Goal: Check status: Check status

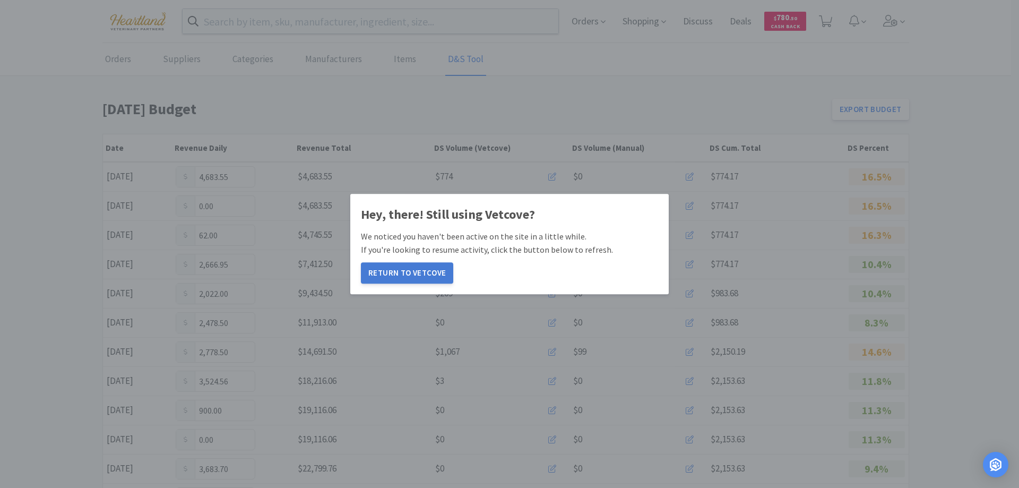
click at [413, 275] on button "Return to Vetcove" at bounding box center [407, 272] width 92 height 21
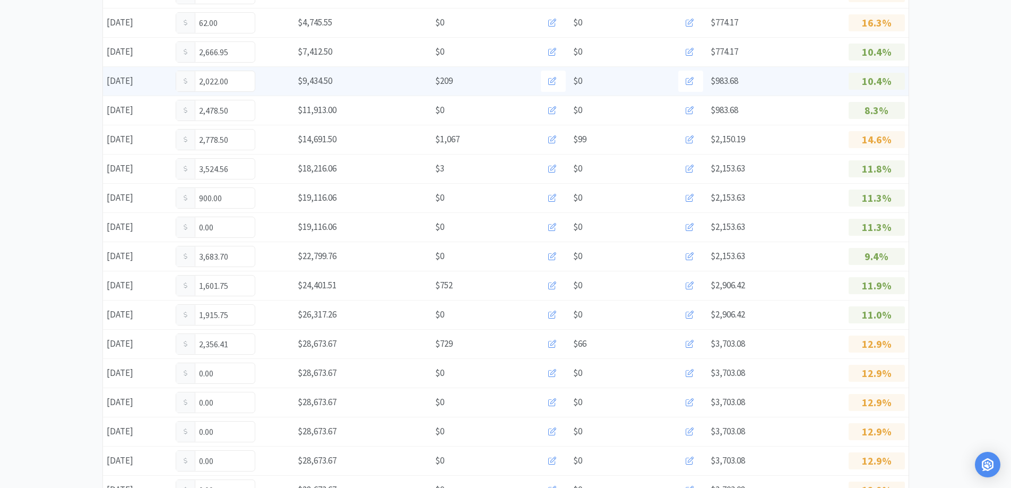
scroll to position [318, 0]
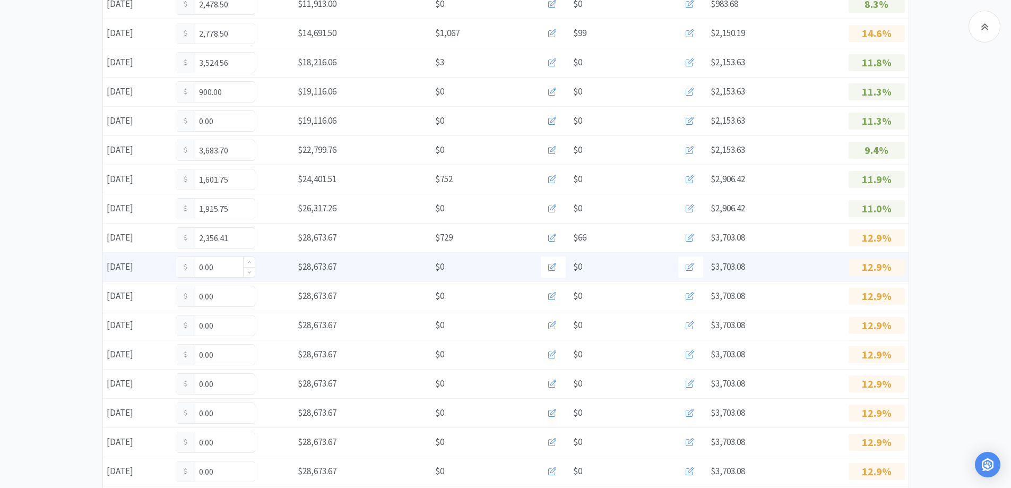
click at [230, 268] on input "0.00" at bounding box center [215, 267] width 79 height 20
type input "0"
type input "44.00"
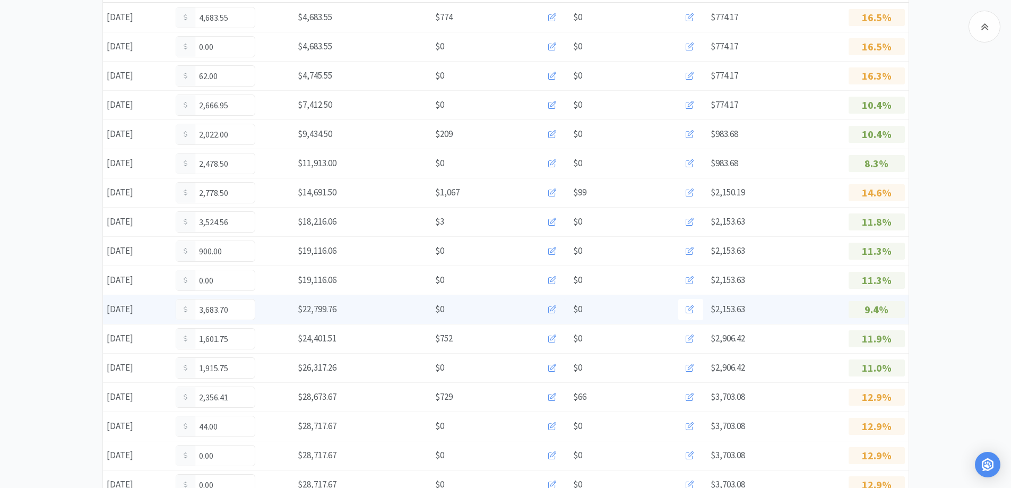
scroll to position [0, 0]
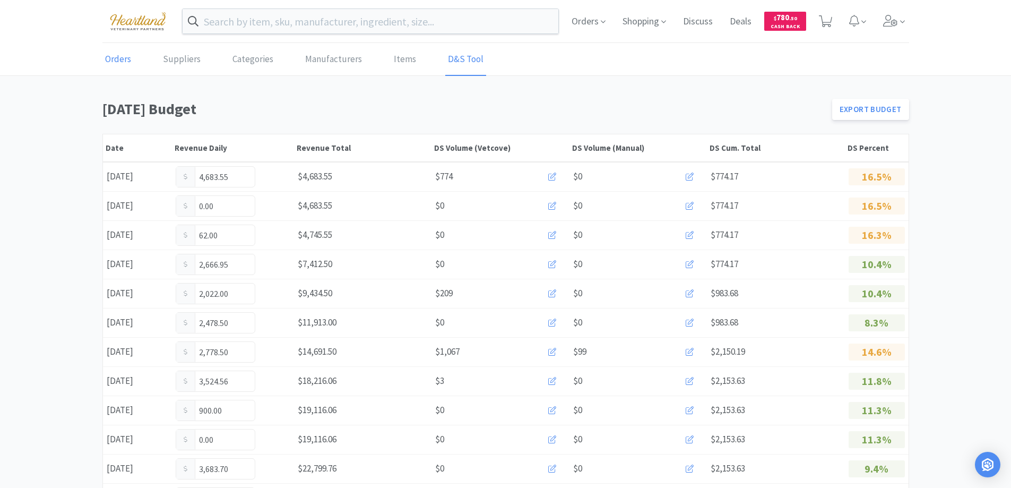
click at [120, 55] on link "Orders" at bounding box center [117, 60] width 31 height 32
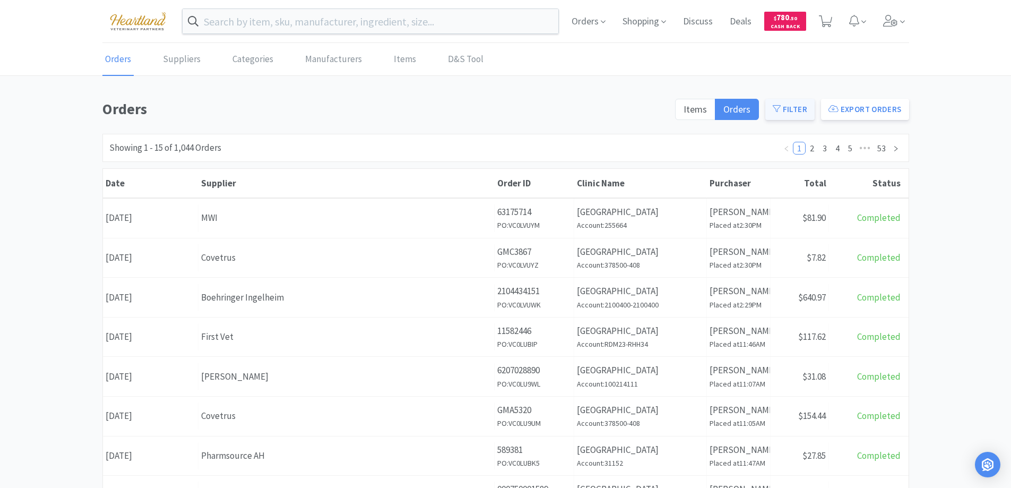
click at [780, 108] on icon at bounding box center [776, 109] width 8 height 8
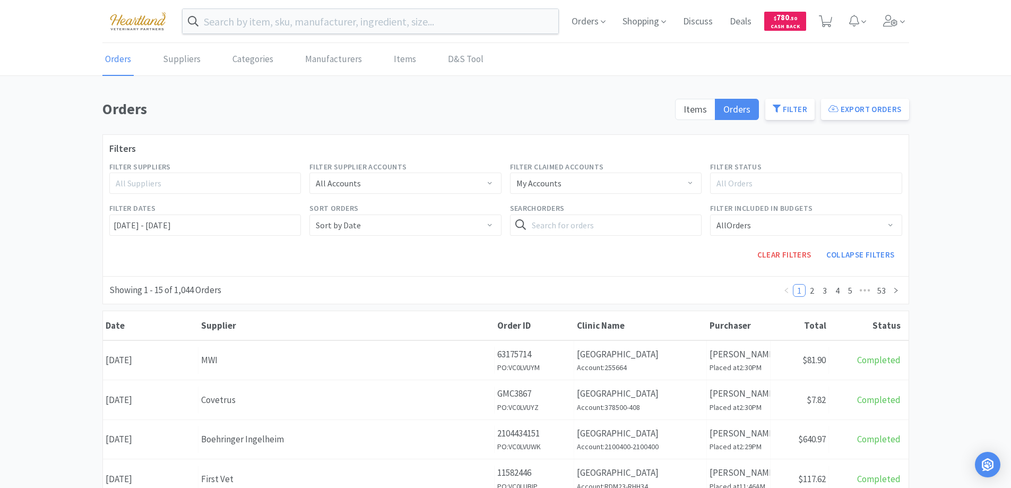
click at [204, 179] on div "All Suppliers" at bounding box center [201, 183] width 170 height 11
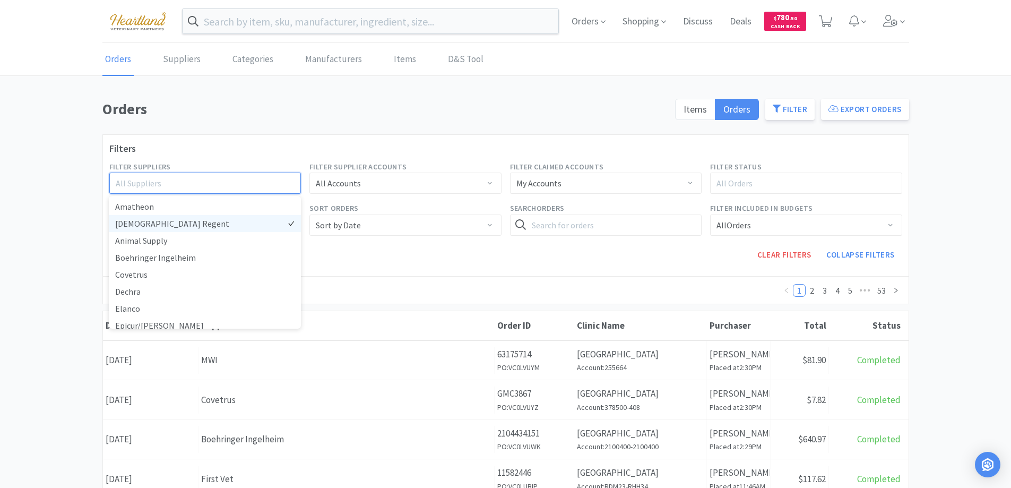
scroll to position [159, 0]
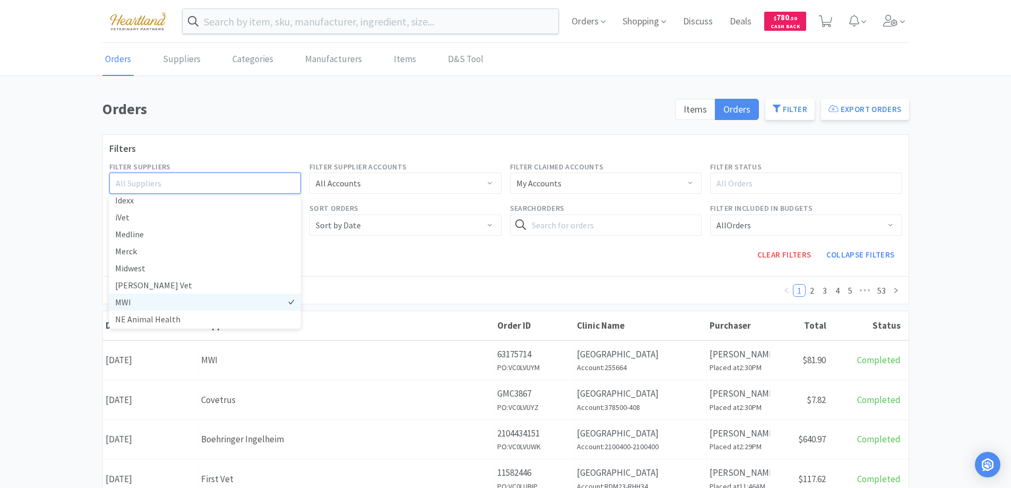
click at [129, 300] on li "MWI" at bounding box center [205, 301] width 192 height 17
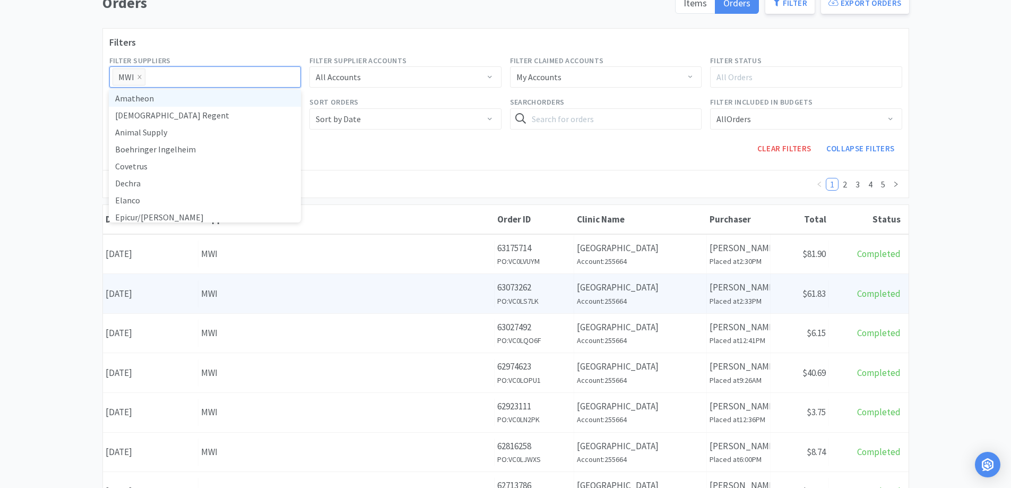
scroll to position [159, 0]
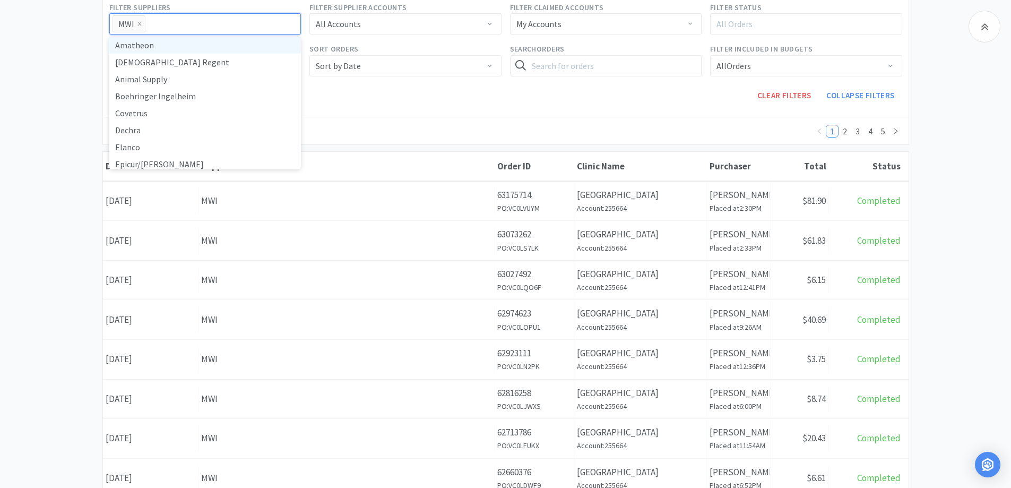
click at [983, 244] on div "Orders Items Orders Filter Export Orders Filters Filter Suppliers All Suppliers…" at bounding box center [505, 375] width 1011 height 874
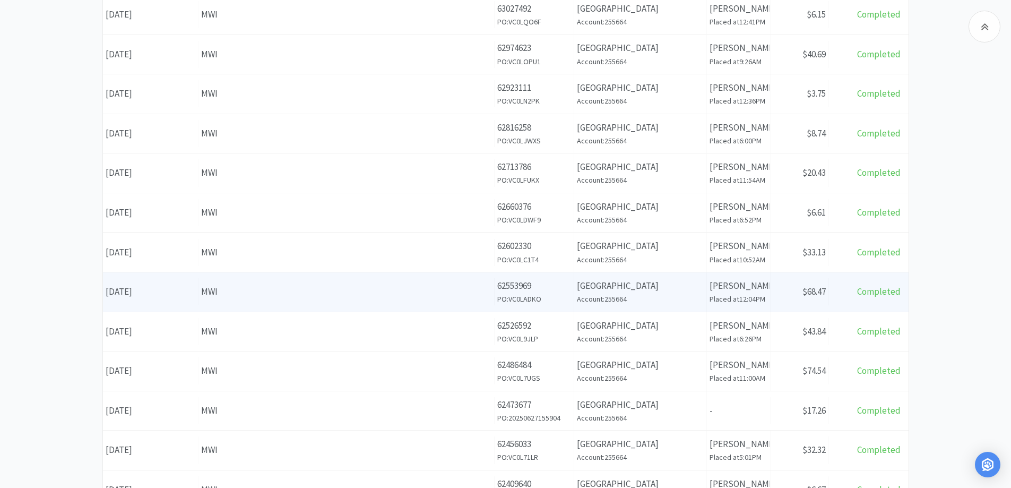
scroll to position [515, 0]
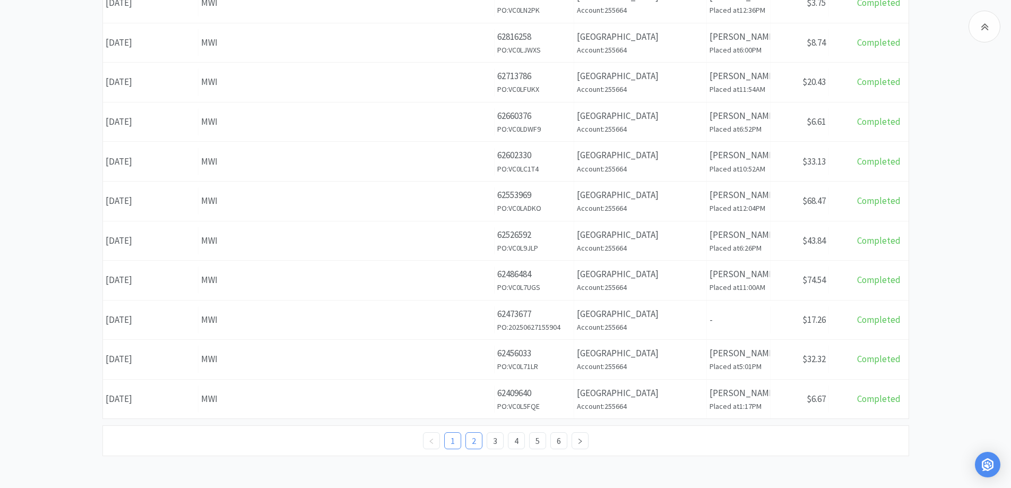
click at [471, 442] on link "2" at bounding box center [474, 440] width 16 height 16
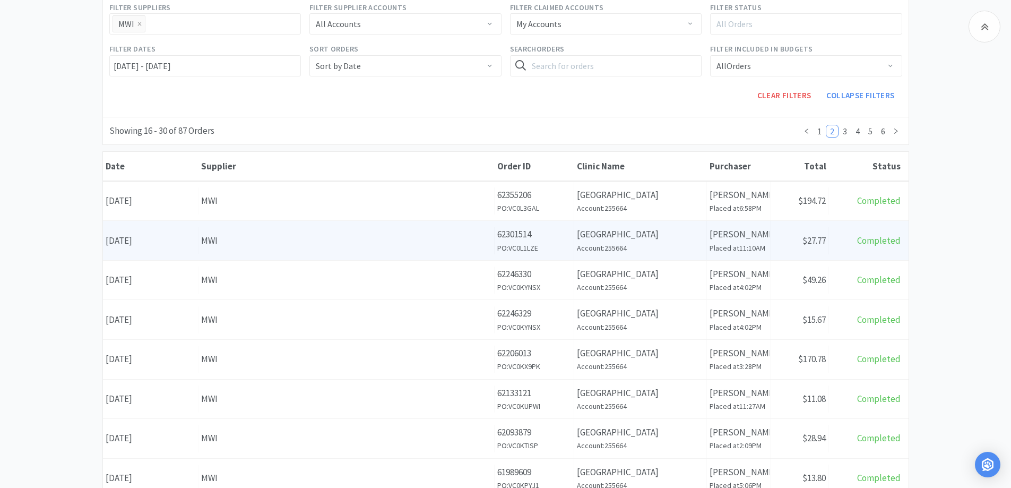
scroll to position [106, 0]
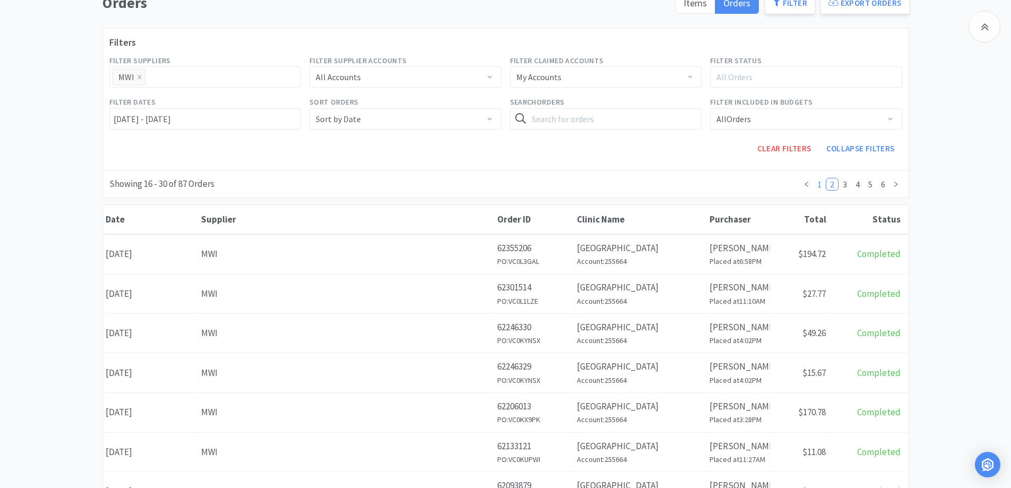
click at [817, 185] on link "1" at bounding box center [819, 184] width 12 height 12
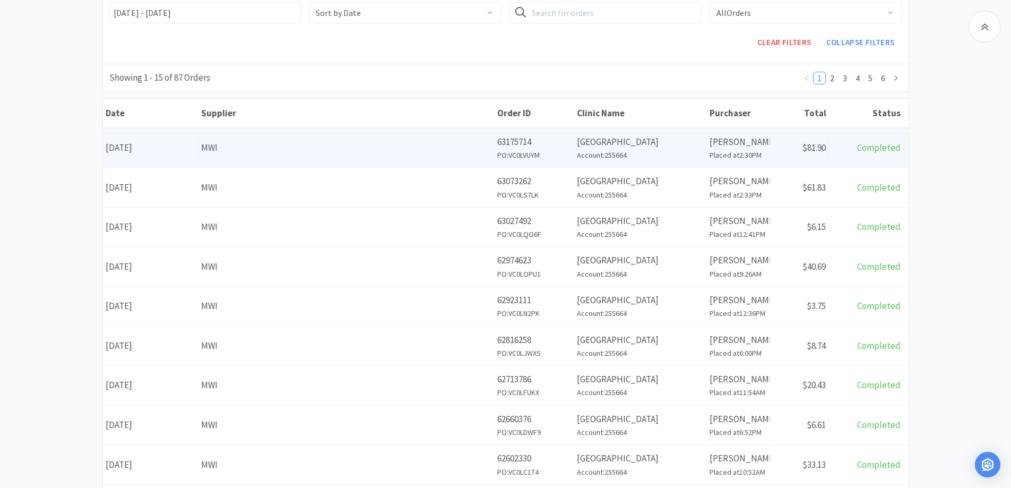
scroll to position [318, 0]
